Goal: Task Accomplishment & Management: Complete application form

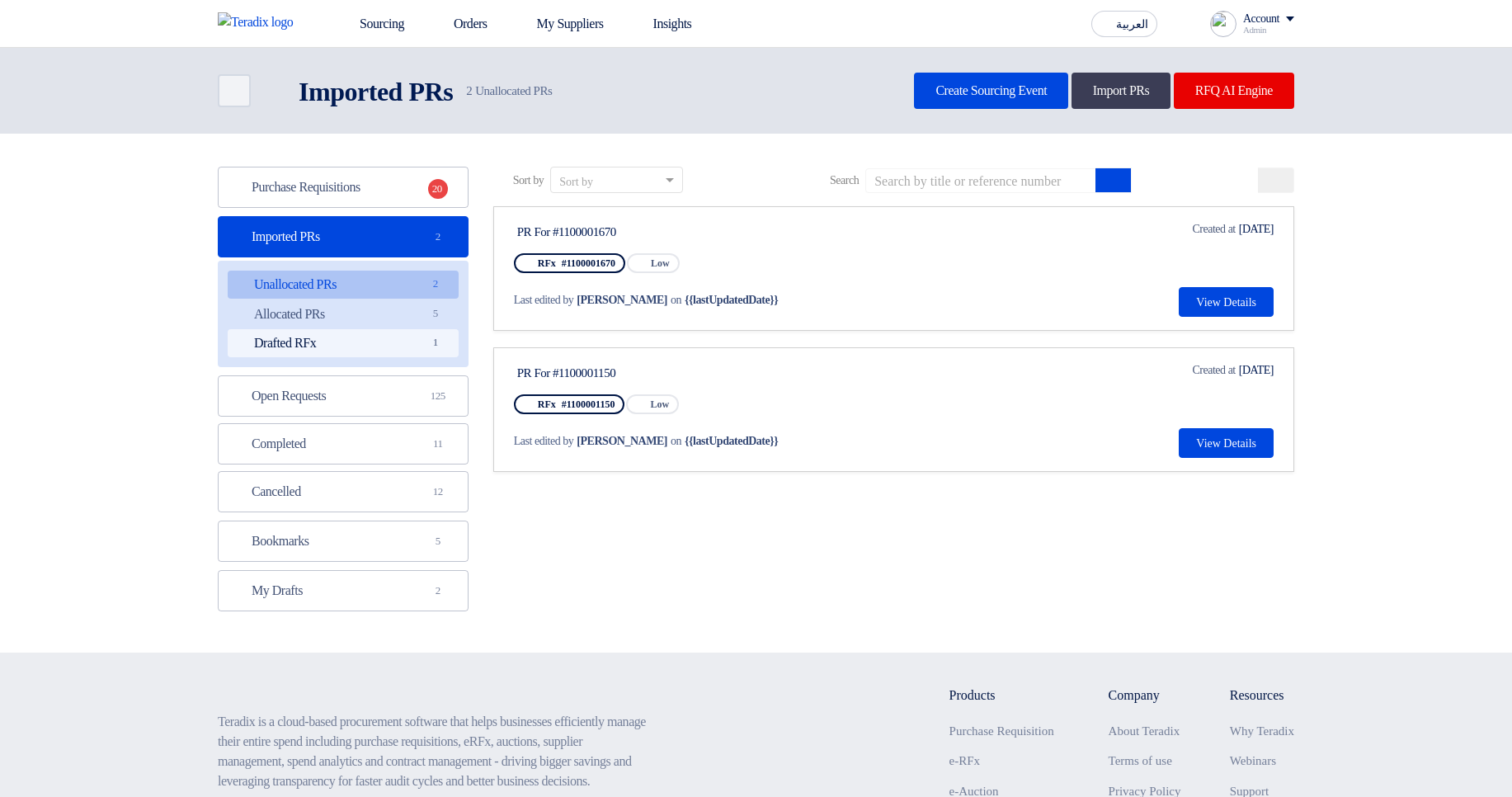
click at [387, 344] on link "Drafted RFx Drafted RFx 1" at bounding box center [342, 344] width 231 height 28
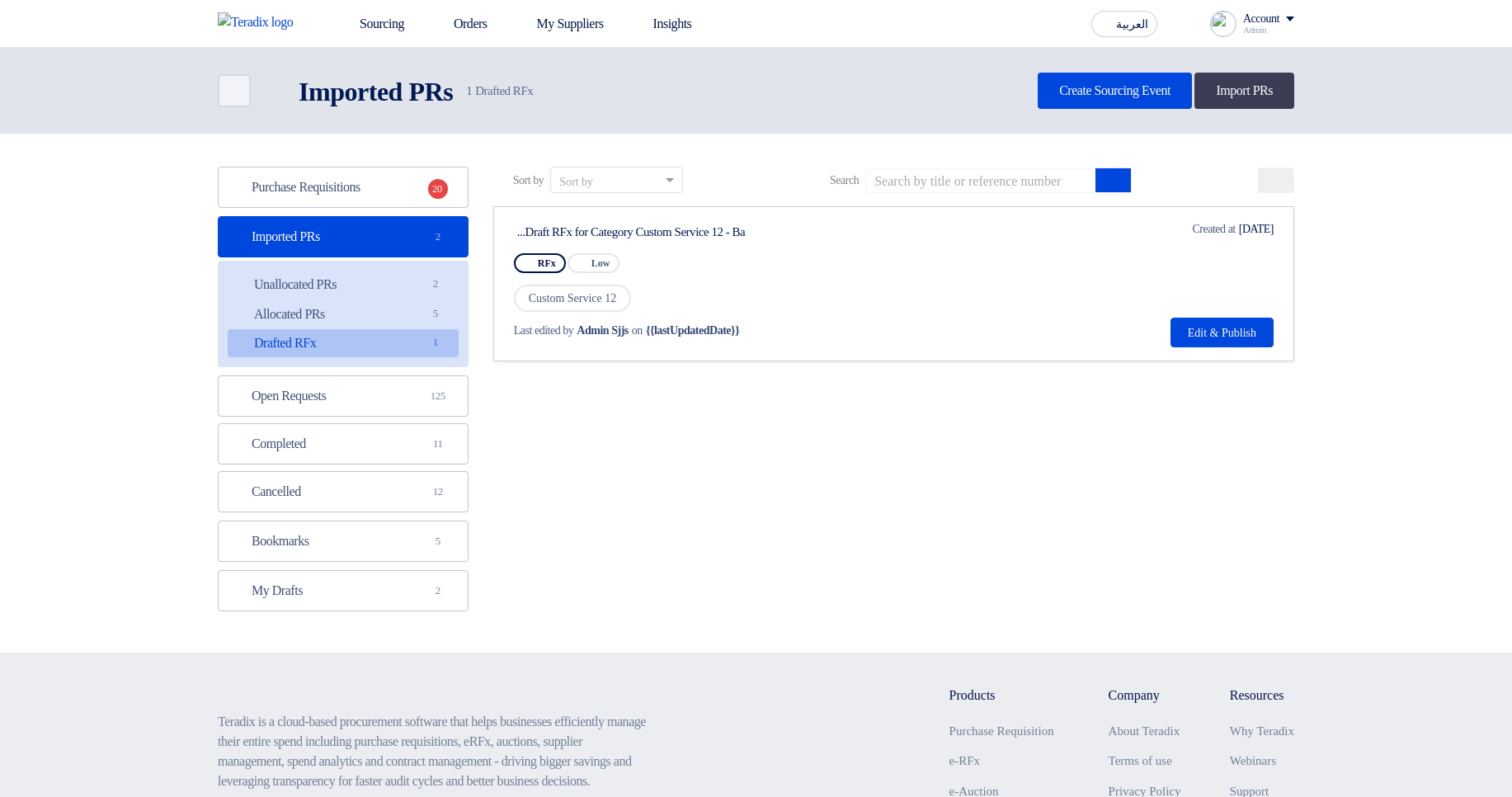
drag, startPoint x: 674, startPoint y: 218, endPoint x: 871, endPoint y: 221, distance: 197.0
click at [871, 221] on link "Draft RFx for Category Custom Service 12 - Ba... RFx Priority Low Custom Servic…" at bounding box center [894, 284] width 801 height 155
click at [738, 237] on div "Draft RFx for Category Custom Service 12 - Ba..." at bounding box center [671, 232] width 309 height 15
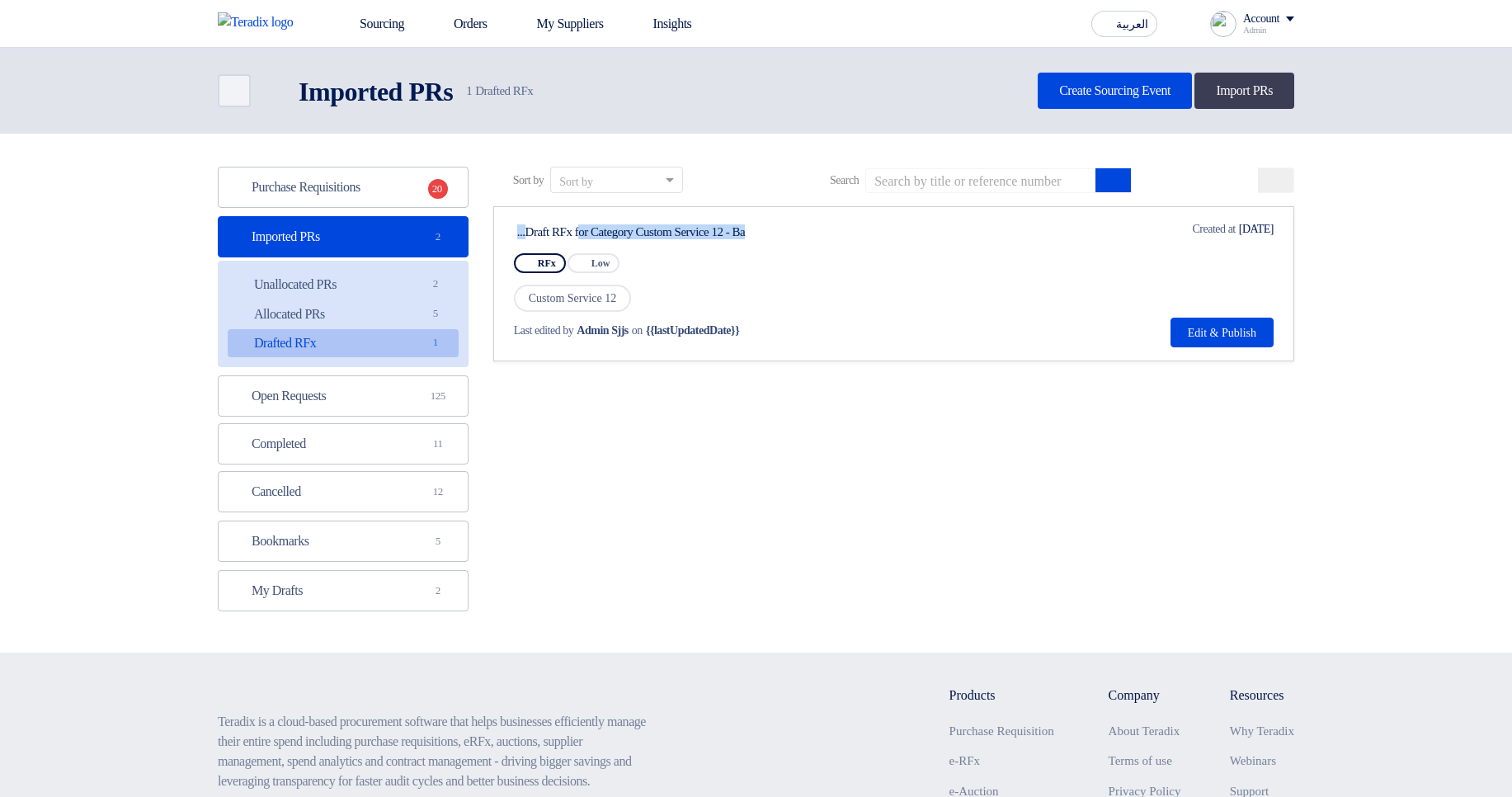
click at [827, 239] on div "Draft RFx for Category Custom Service 12 - Ba..." at bounding box center [671, 232] width 309 height 15
click at [656, 239] on div "Draft RFx for Category Custom Service 12 - Ba..." at bounding box center [671, 232] width 309 height 15
click at [655, 238] on div "Draft RFx for Category Custom Service 12 - Ba..." at bounding box center [671, 232] width 309 height 15
click at [725, 239] on div "Draft RFx for Category Custom Service 12 - Ba..." at bounding box center [671, 232] width 309 height 15
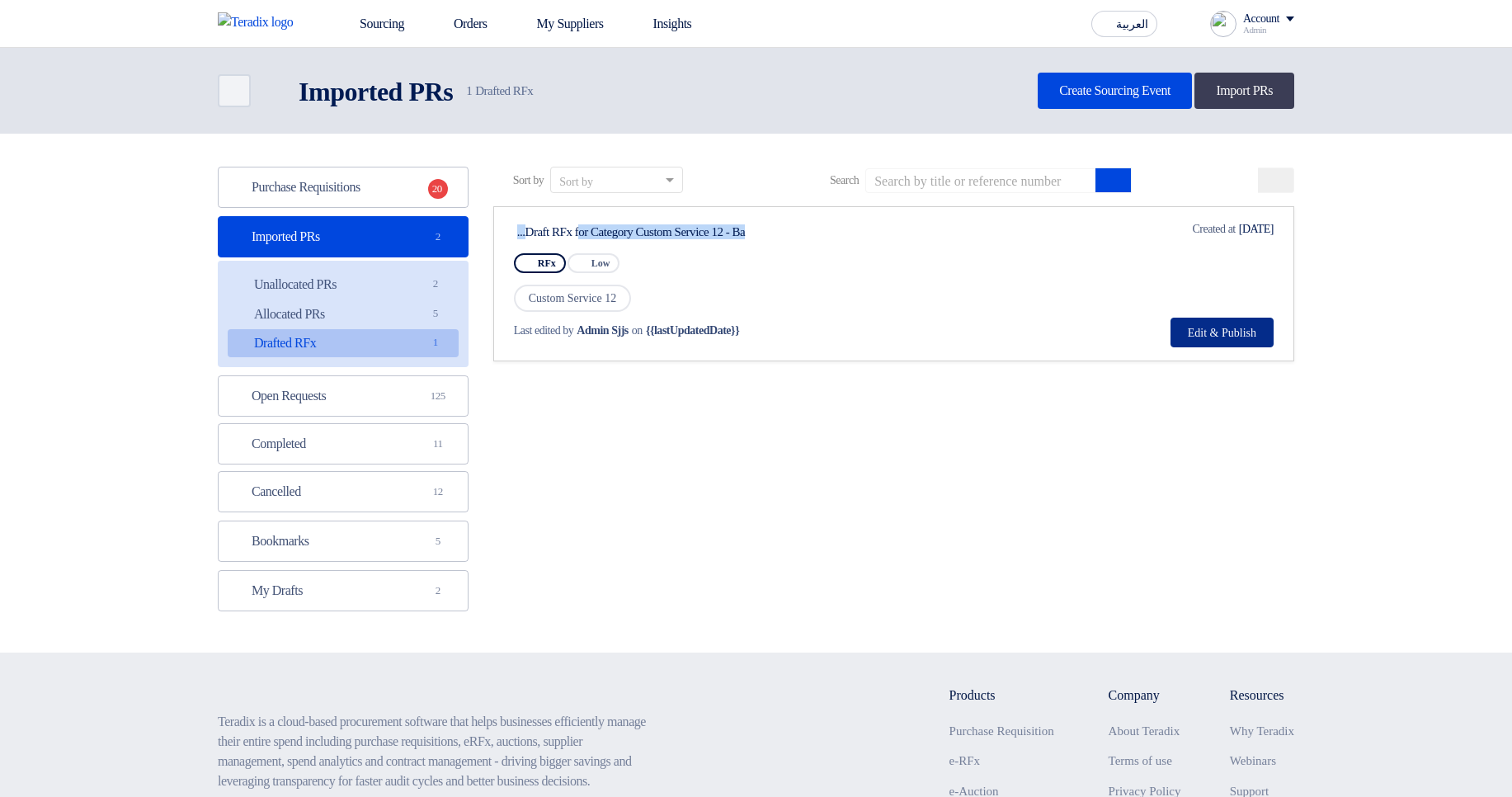
click at [1231, 323] on button "Edit & Publish" at bounding box center [1222, 333] width 103 height 29
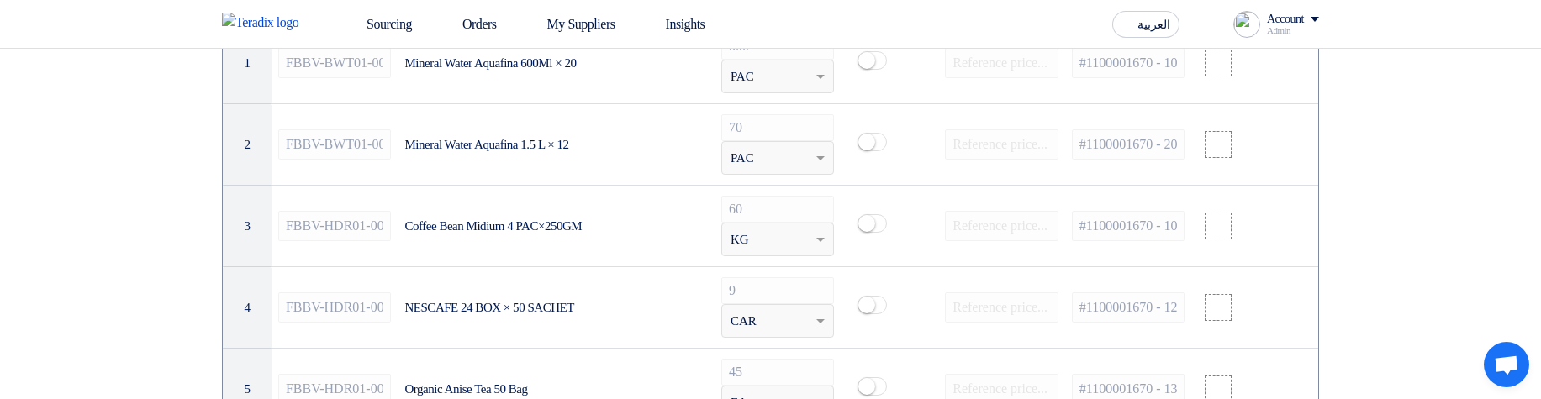
scroll to position [1009, 0]
